Goal: Information Seeking & Learning: Learn about a topic

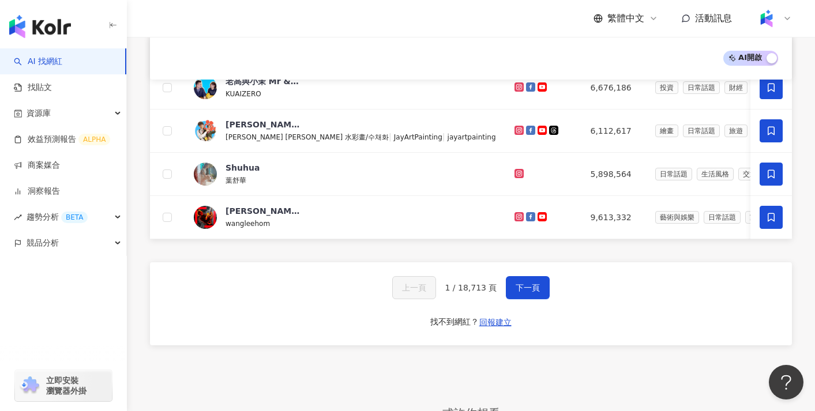
scroll to position [511, 0]
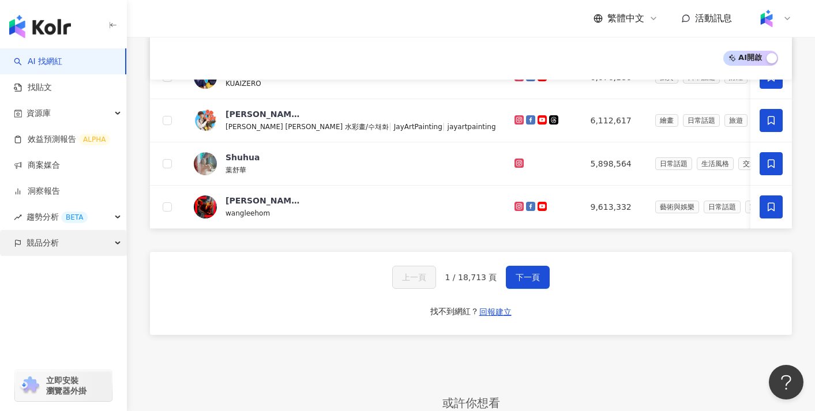
click at [98, 246] on div "競品分析" at bounding box center [63, 243] width 126 height 26
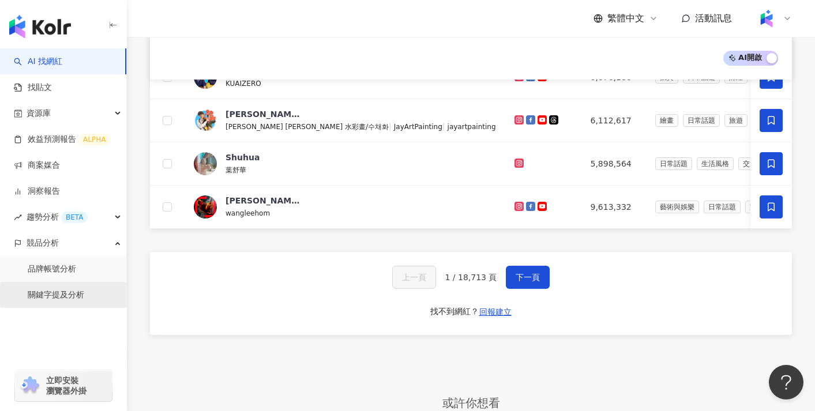
click at [82, 292] on link "關鍵字提及分析" at bounding box center [56, 296] width 57 height 12
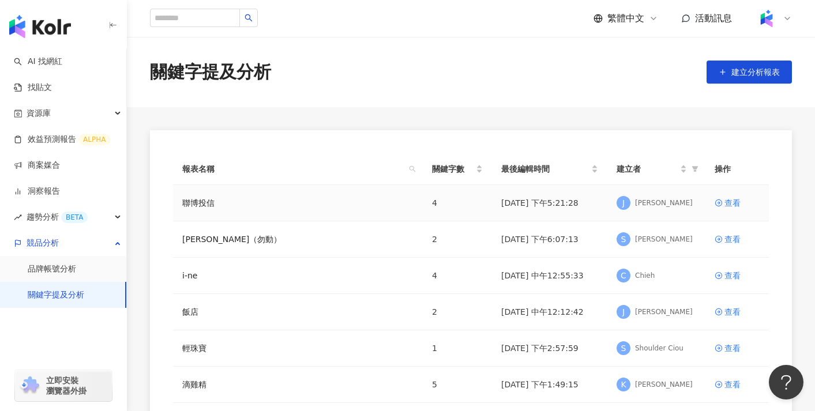
scroll to position [9, 0]
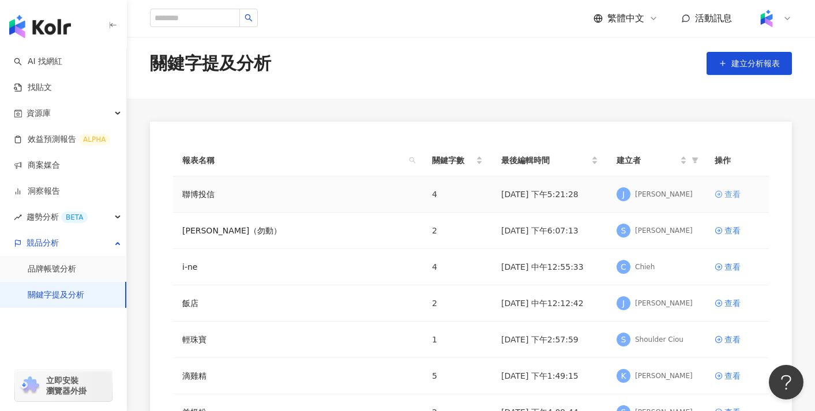
click at [734, 193] on div "查看" at bounding box center [732, 194] width 16 height 13
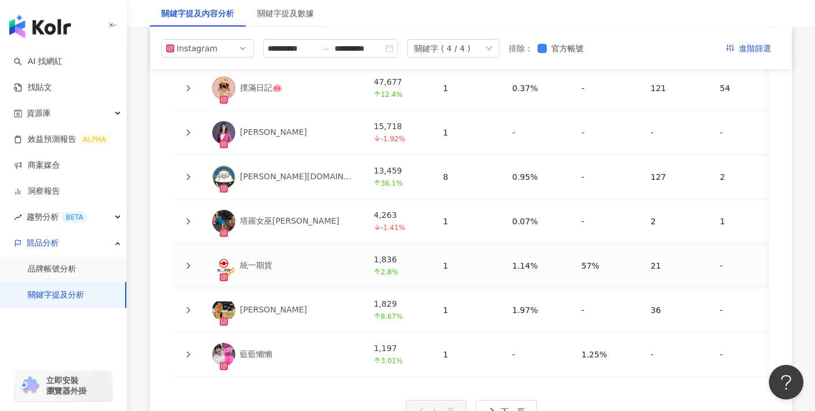
scroll to position [2192, 0]
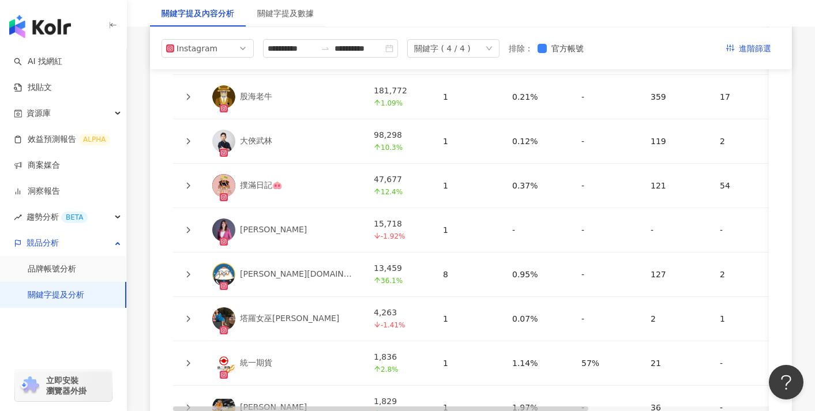
click at [188, 138] on icon at bounding box center [188, 141] width 7 height 7
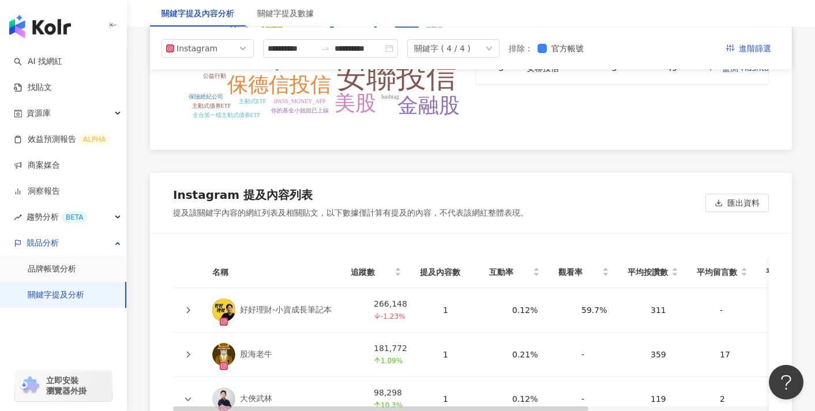
scroll to position [2459, 0]
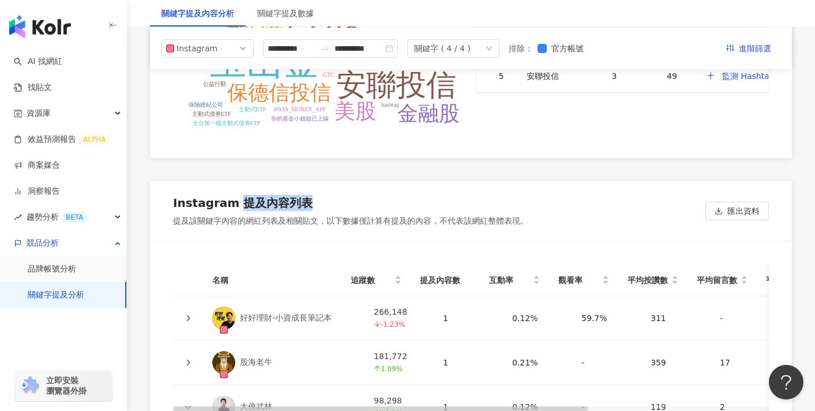
drag, startPoint x: 235, startPoint y: 167, endPoint x: 315, endPoint y: 167, distance: 80.2
click at [315, 195] on div "Instagram 提及內容列表" at bounding box center [350, 205] width 355 height 21
copy div "提及內容列表"
